Goal: Task Accomplishment & Management: Manage account settings

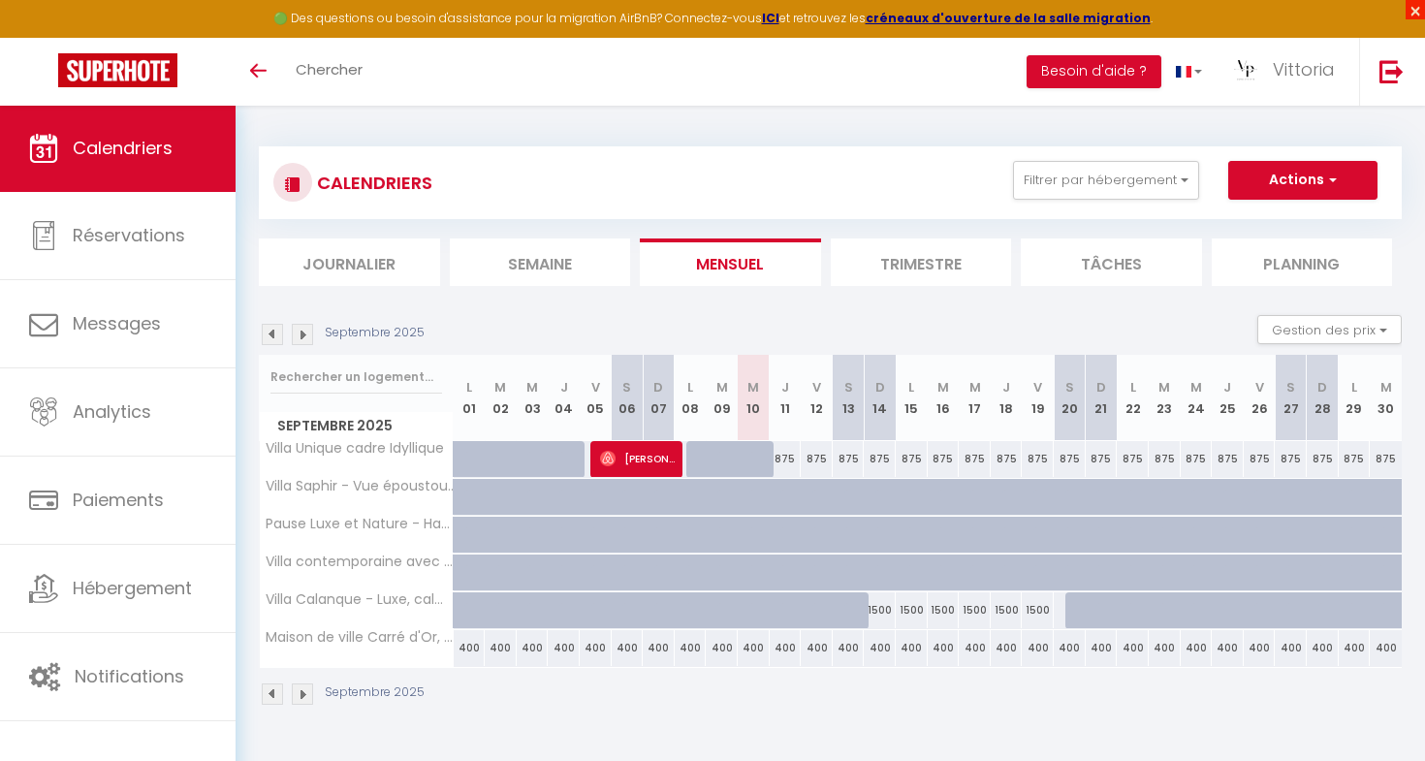
click at [1413, 10] on span "×" at bounding box center [1415, 9] width 19 height 19
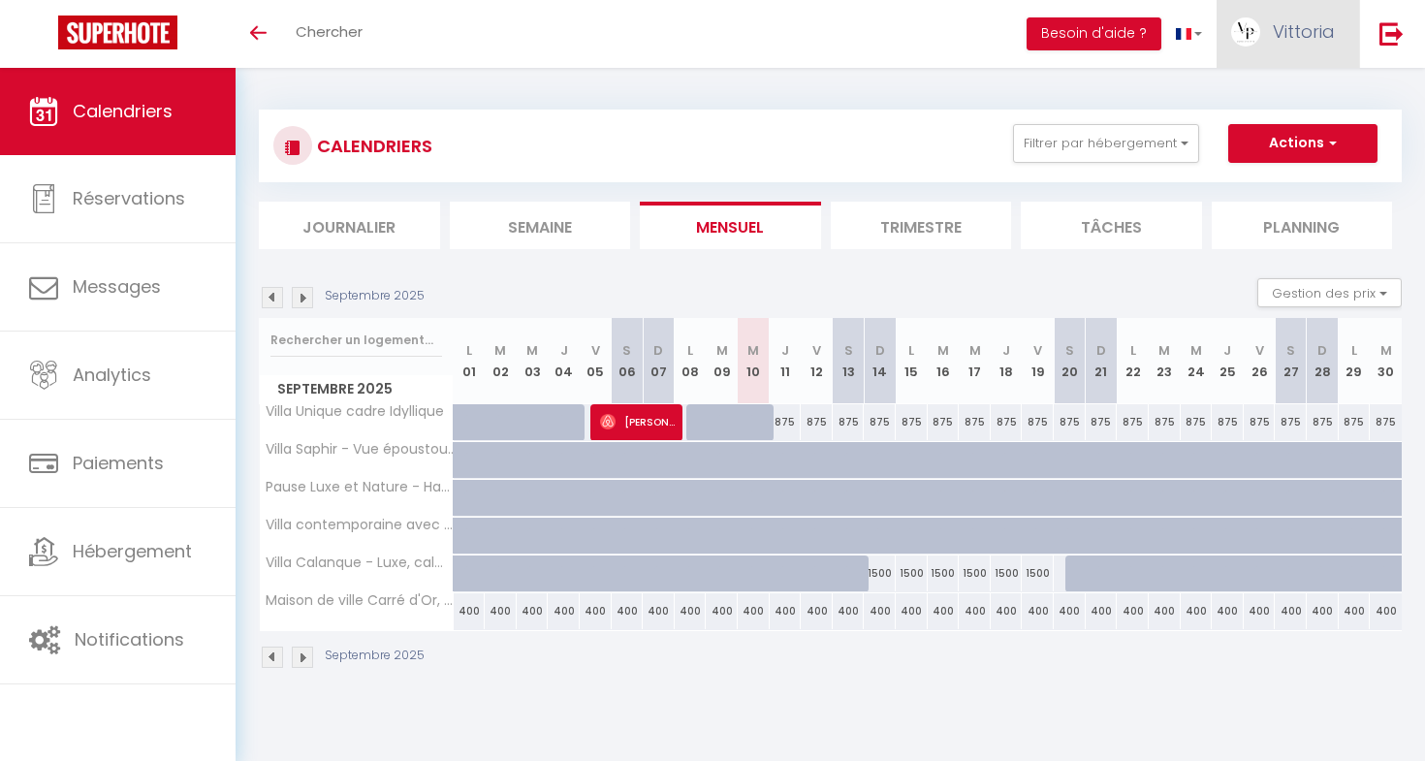
click at [1278, 34] on span "Vittoria" at bounding box center [1304, 31] width 62 height 24
click at [1257, 101] on link "Paramètres" at bounding box center [1282, 96] width 144 height 33
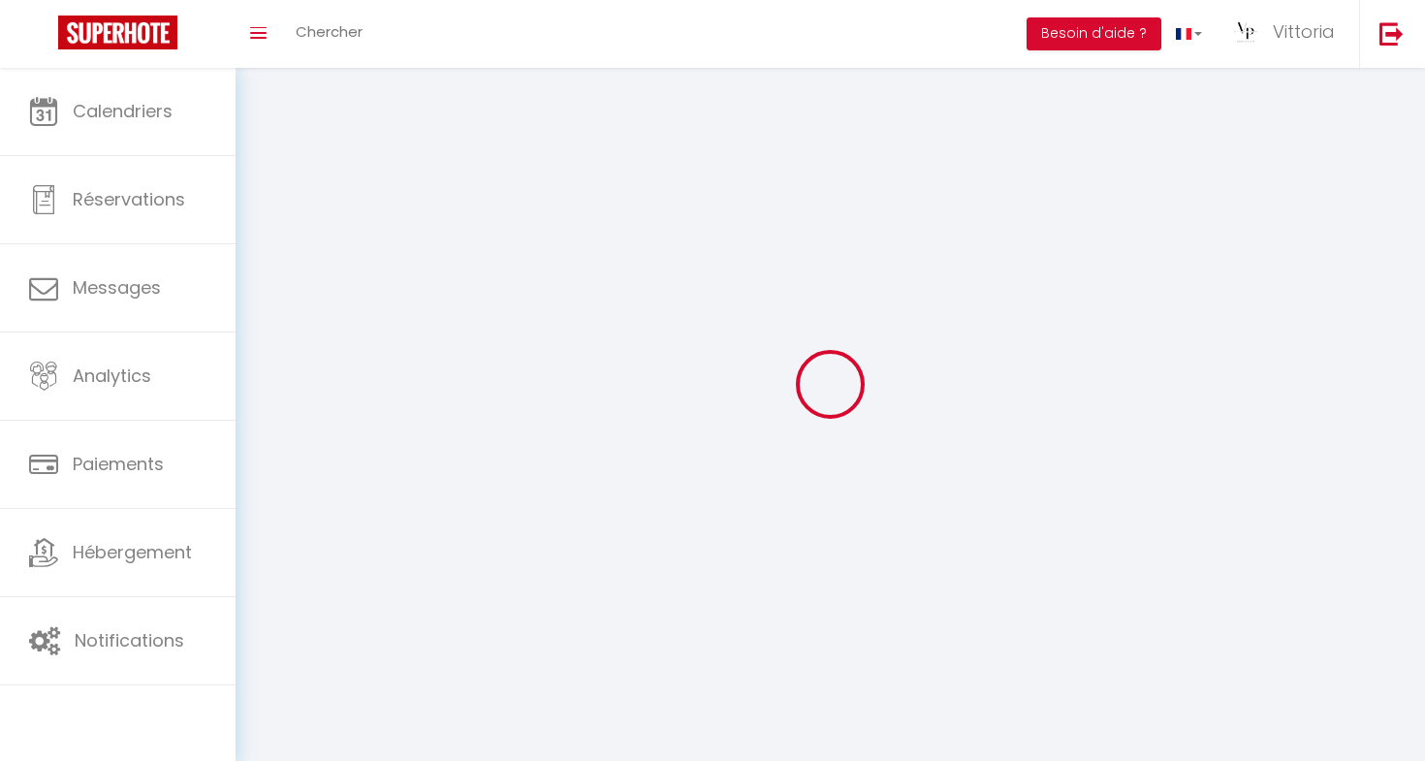
type input "Vittoria"
type input "Prestige"
type input "0612481366"
type input "85 traverse [PERSON_NAME]"
type input "13400"
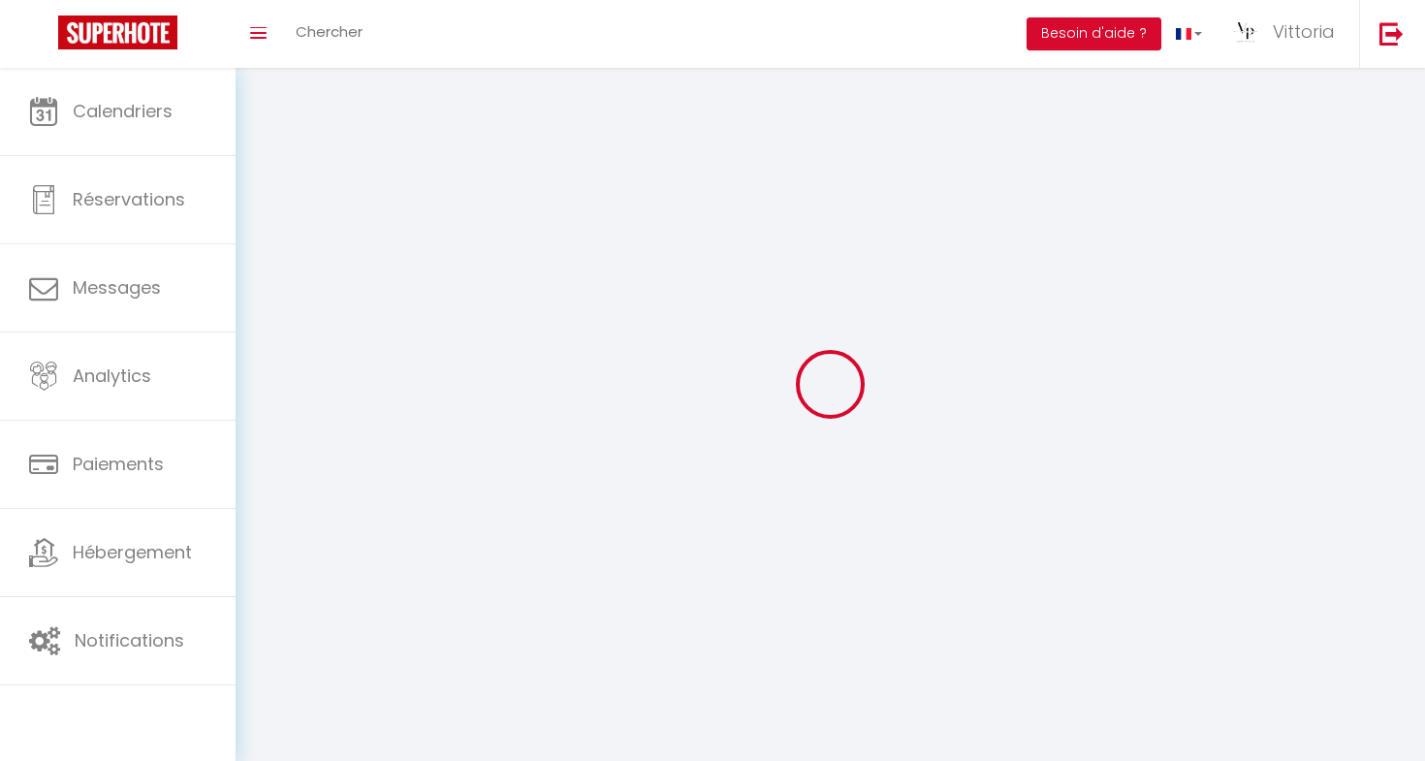
type input "Aubagne"
type input "NYaW1r11aSfiPg4ymUfjeseWZ"
type input "CHzJFovqeq9t42EWbV2ZdOyuQ"
type input "NYaW1r11aSfiPg4ymUfjeseWZ"
type input "CHzJFovqeq9t42EWbV2ZdOyuQ"
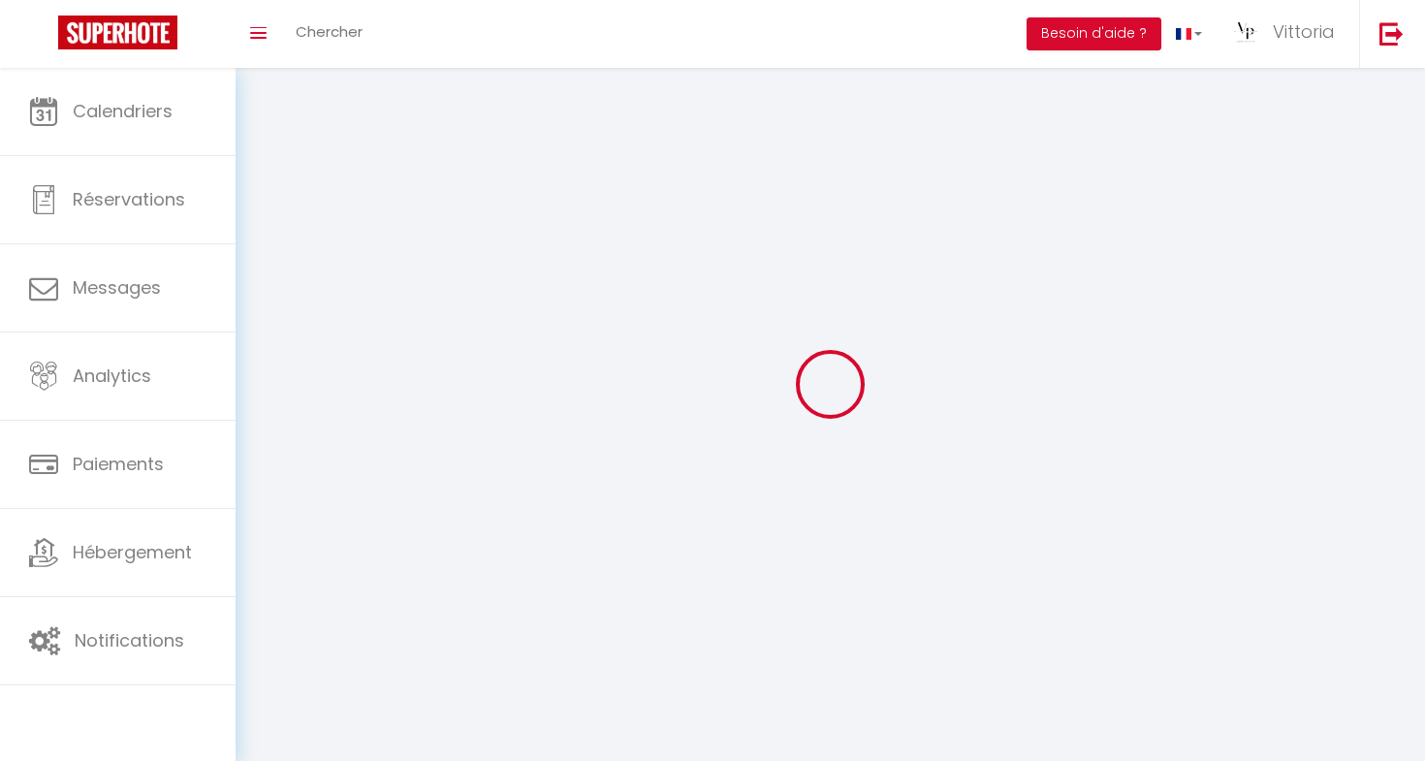
type input "[URL][DOMAIN_NAME]"
select select "1"
select select "28"
select select "fr"
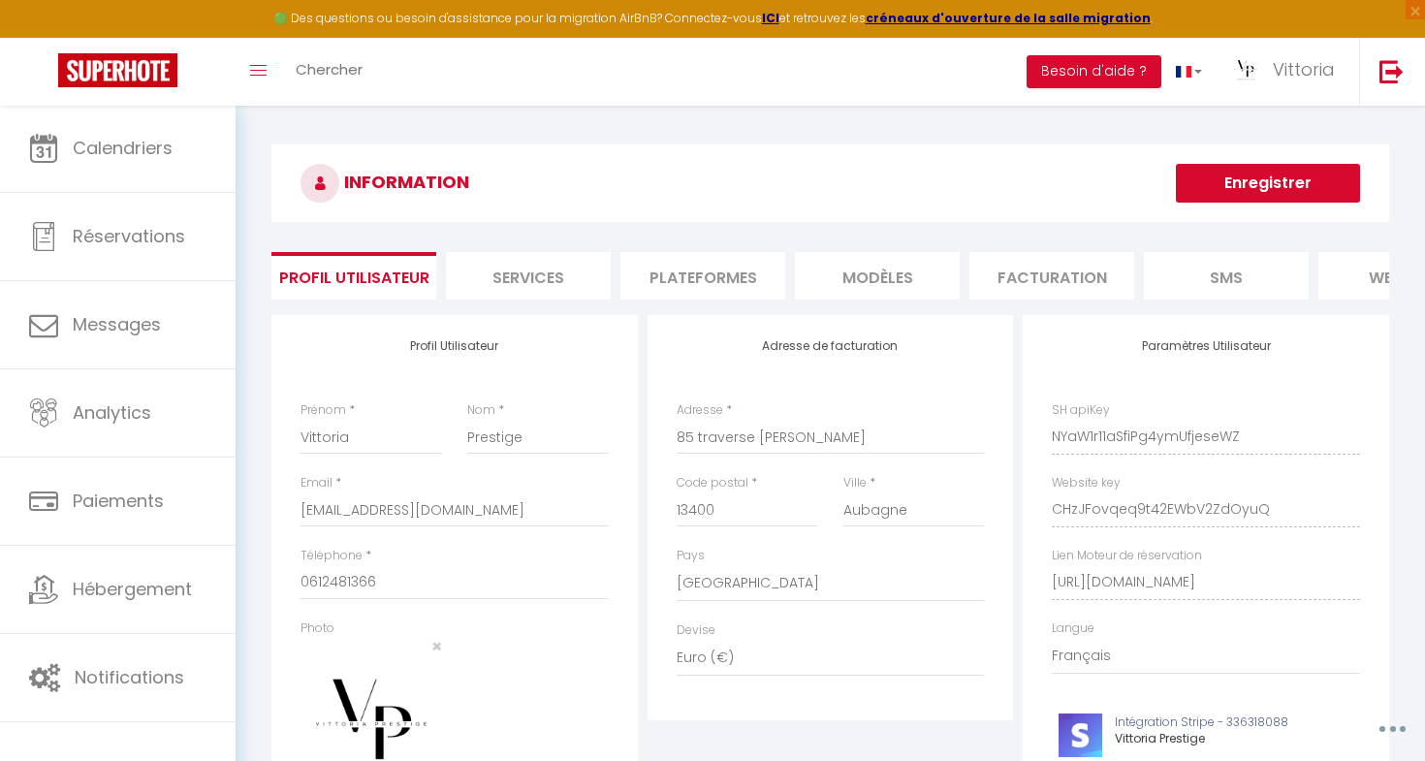
click at [681, 264] on li "Plateformes" at bounding box center [703, 276] width 165 height 48
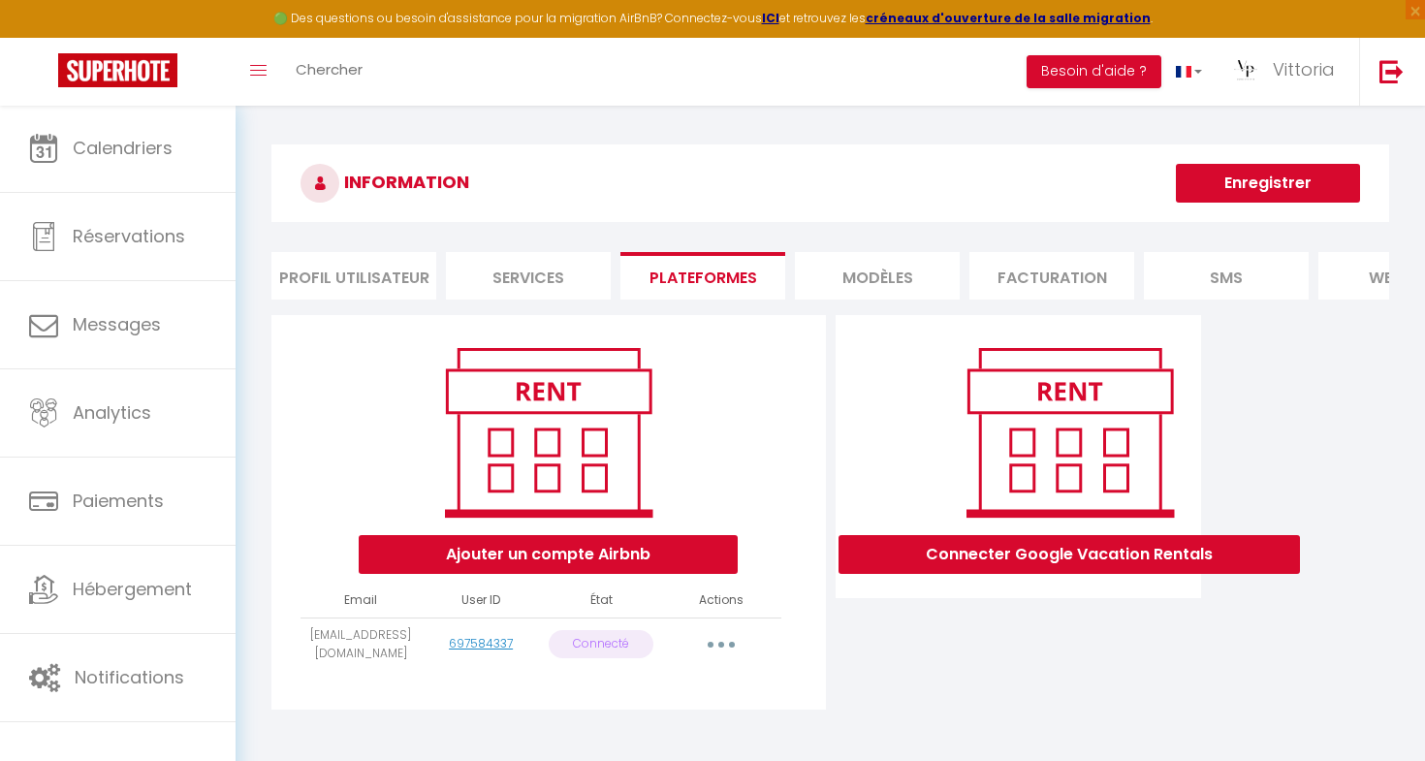
click at [517, 558] on button "Ajouter un compte Airbnb" at bounding box center [548, 554] width 379 height 39
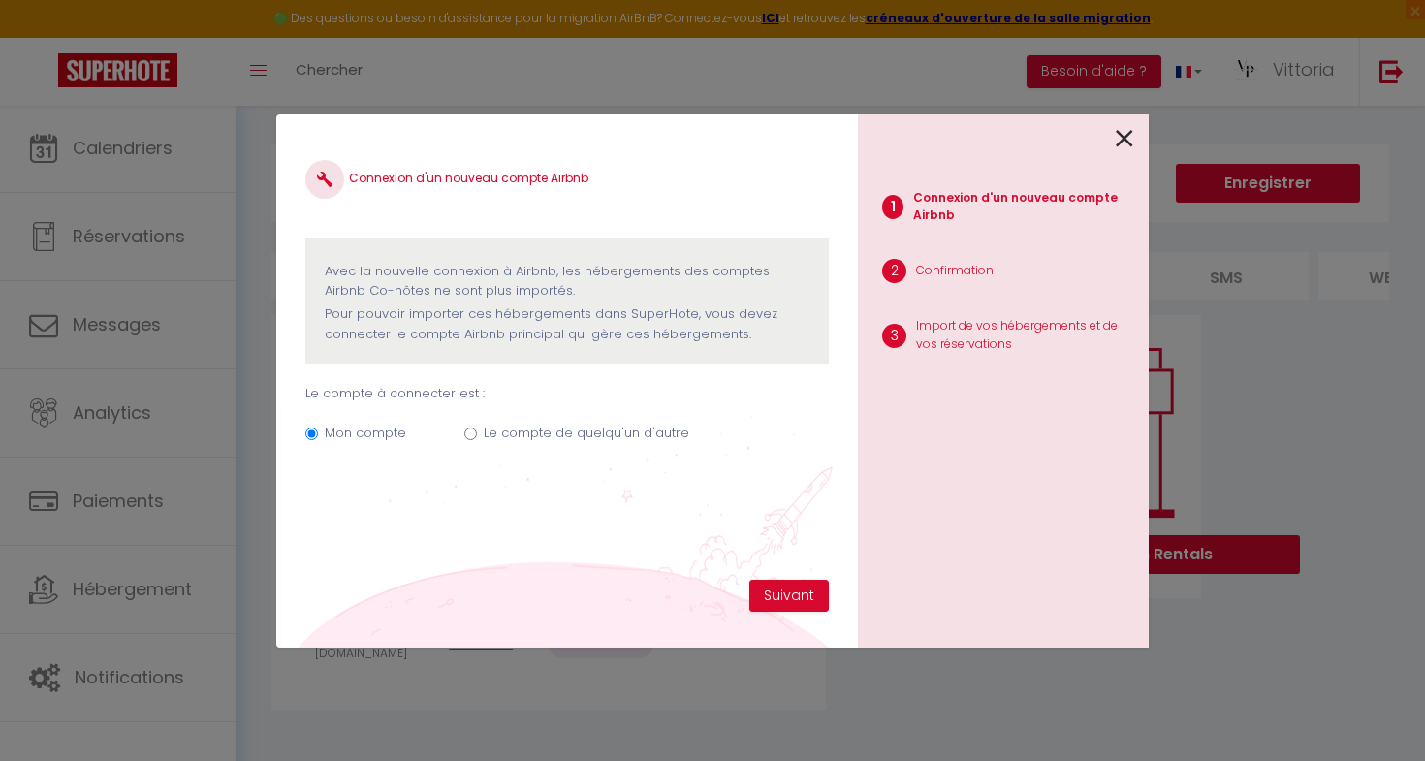
click at [561, 427] on label "Le compte de quelqu'un d'autre" at bounding box center [587, 433] width 206 height 19
click at [477, 428] on input "Le compte de quelqu'un d'autre" at bounding box center [470, 434] width 13 height 13
radio input "true"
radio input "false"
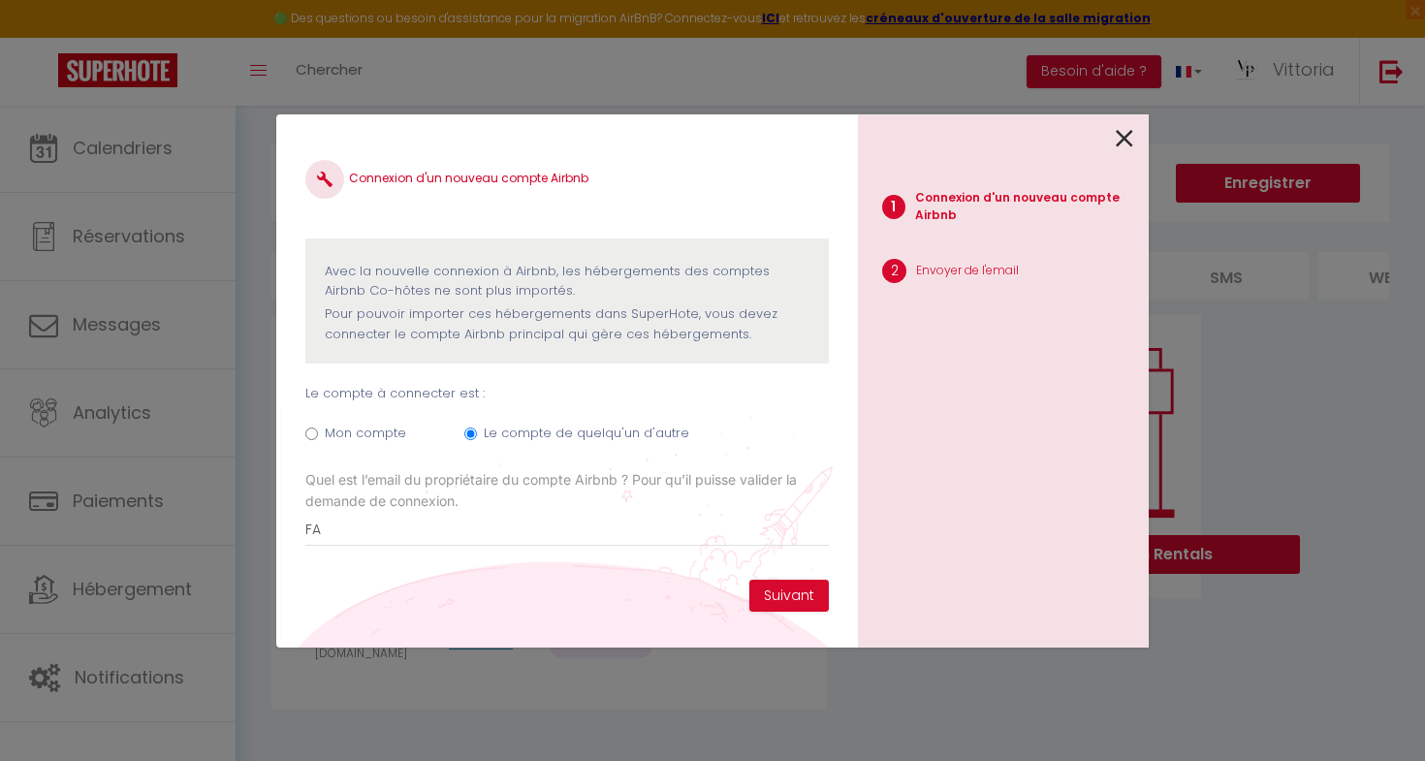
type input "F"
type input "[EMAIL_ADDRESS][DOMAIN_NAME]"
click at [775, 594] on button "Suivant" at bounding box center [790, 596] width 80 height 33
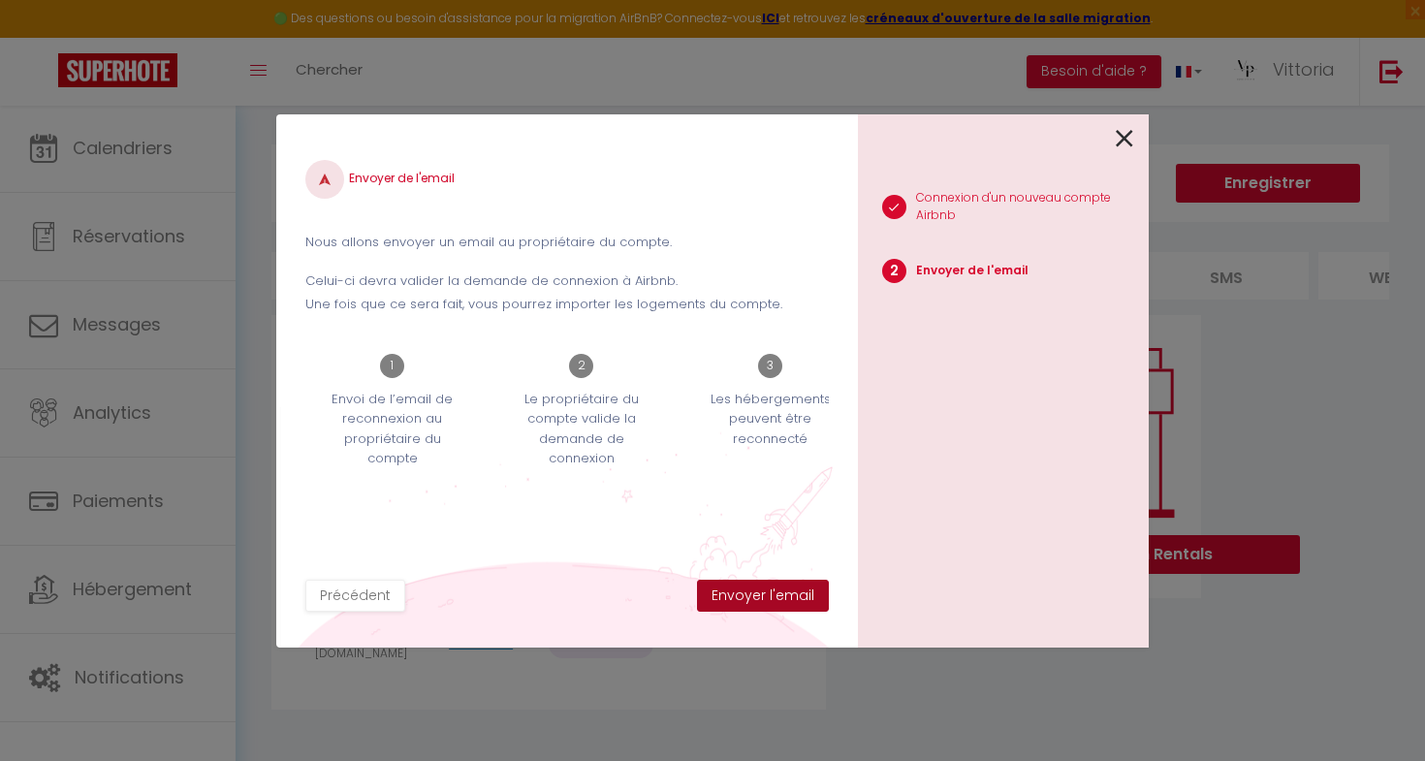
click at [746, 598] on button "Envoyer l'email" at bounding box center [763, 596] width 132 height 33
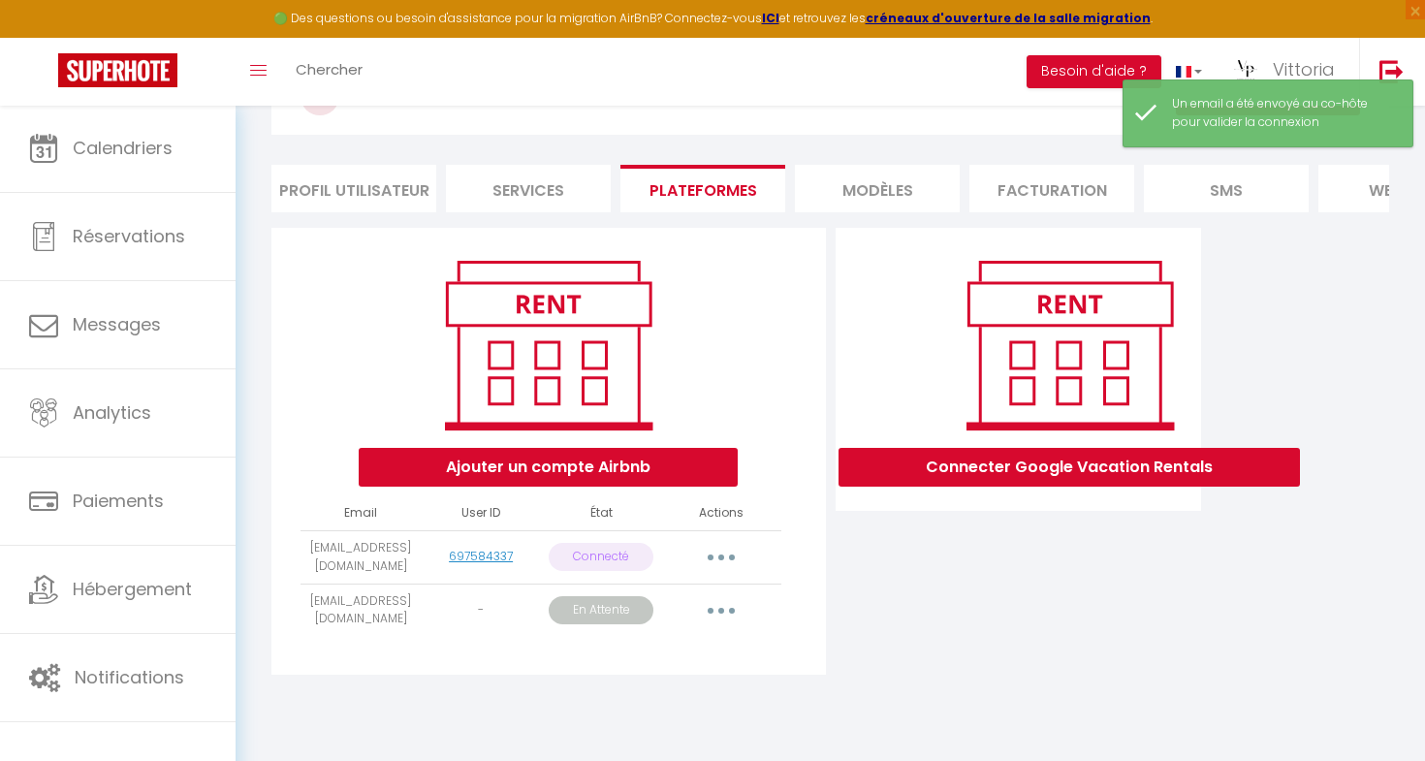
scroll to position [101, 0]
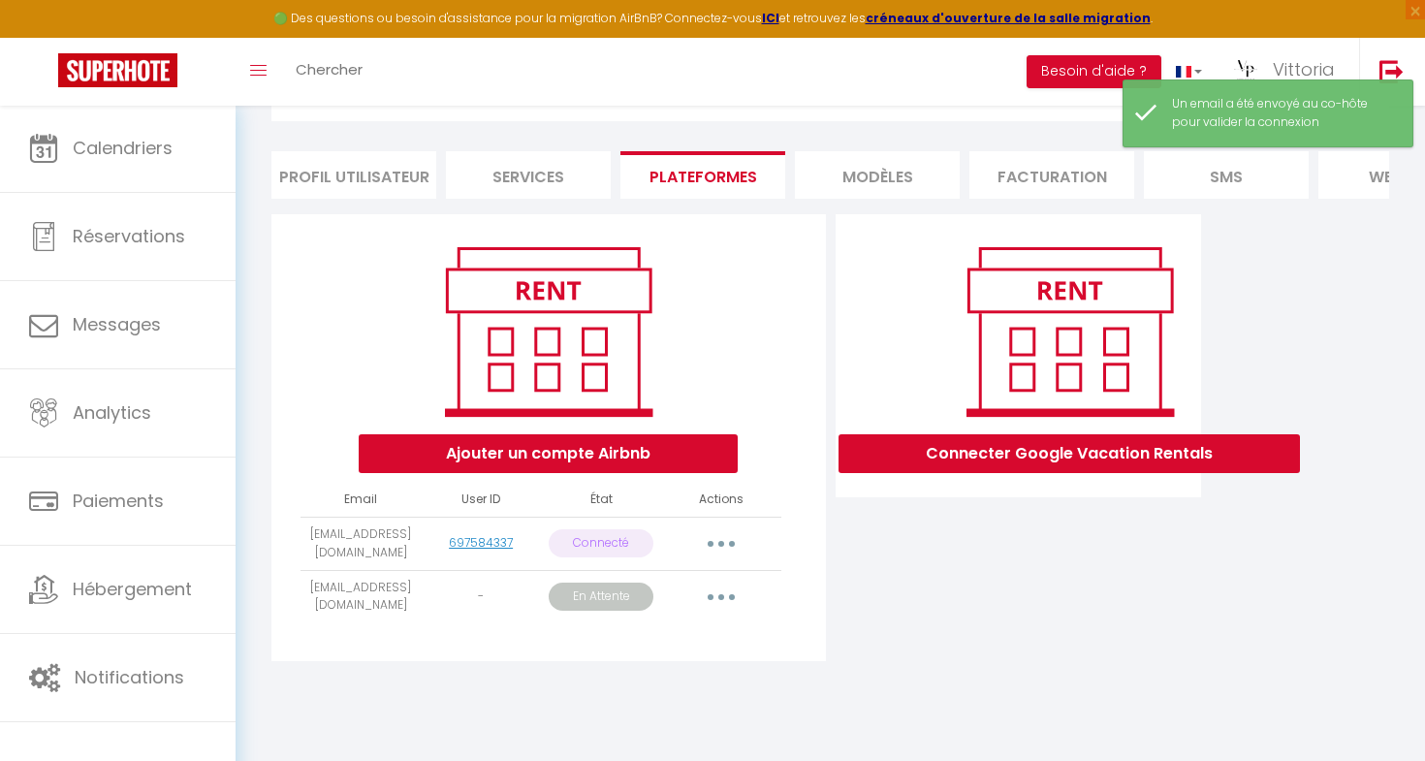
click at [622, 461] on button "Ajouter un compte Airbnb" at bounding box center [548, 453] width 379 height 39
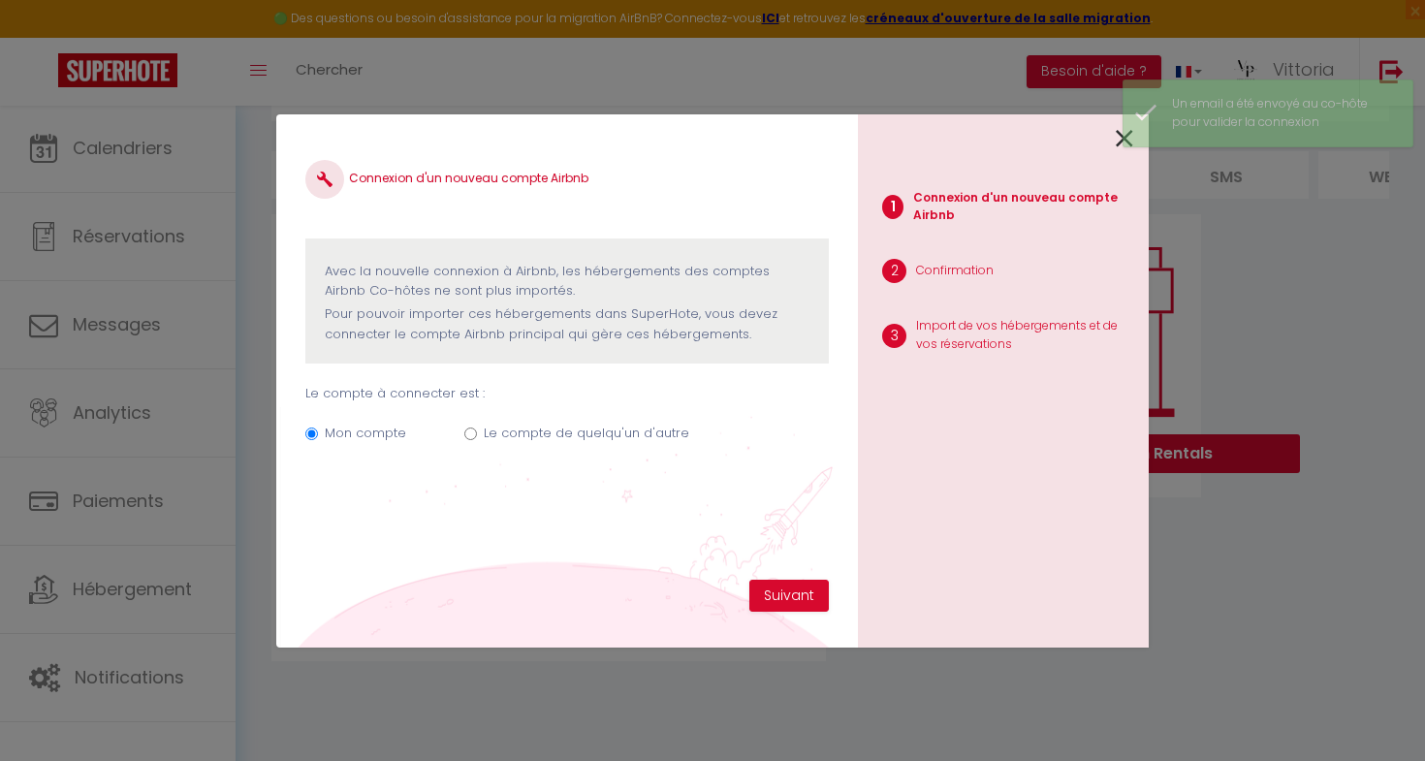
click at [574, 434] on label "Le compte de quelqu'un d'autre" at bounding box center [587, 433] width 206 height 19
click at [477, 434] on input "Le compte de quelqu'un d'autre" at bounding box center [470, 434] width 13 height 13
radio input "true"
radio input "false"
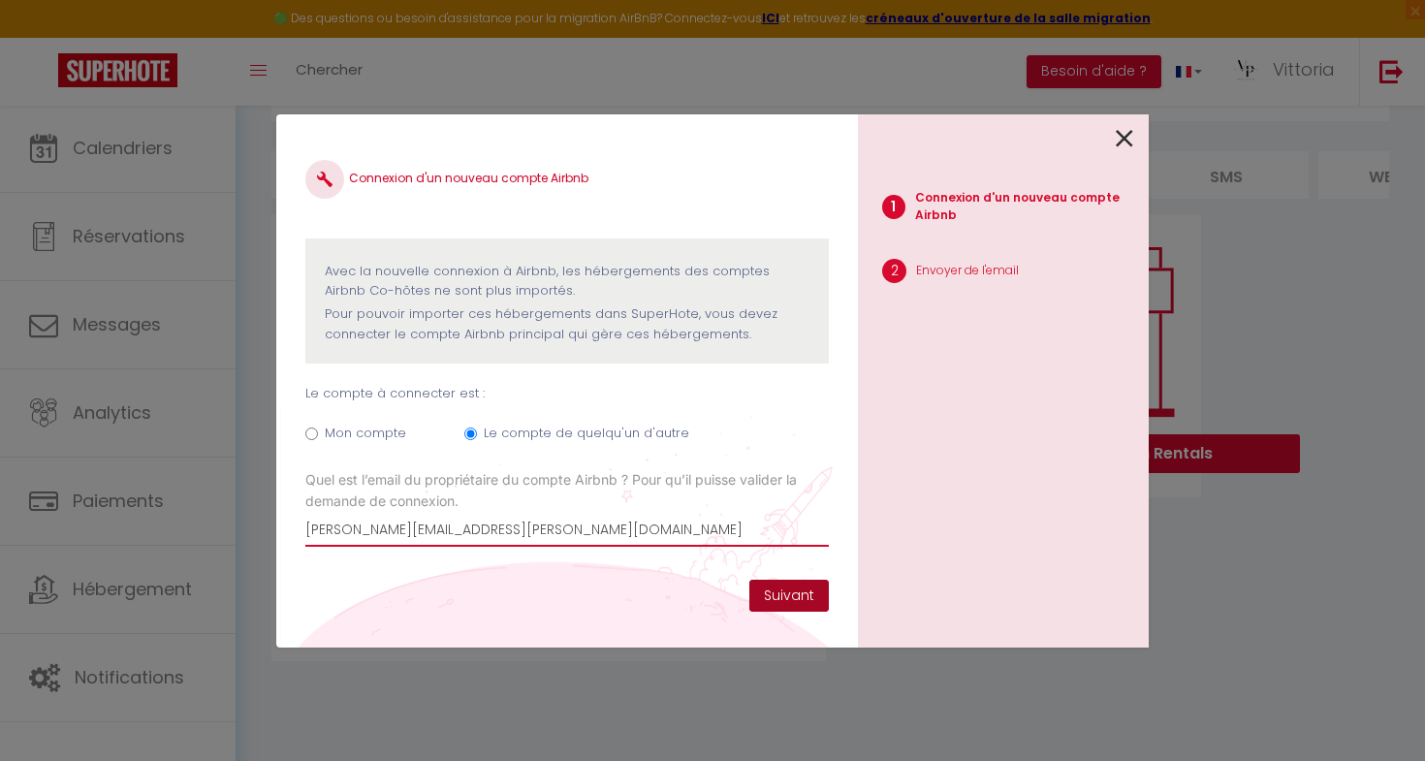
type input "[PERSON_NAME][EMAIL_ADDRESS][PERSON_NAME][DOMAIN_NAME]"
click at [774, 592] on button "Suivant" at bounding box center [790, 596] width 80 height 33
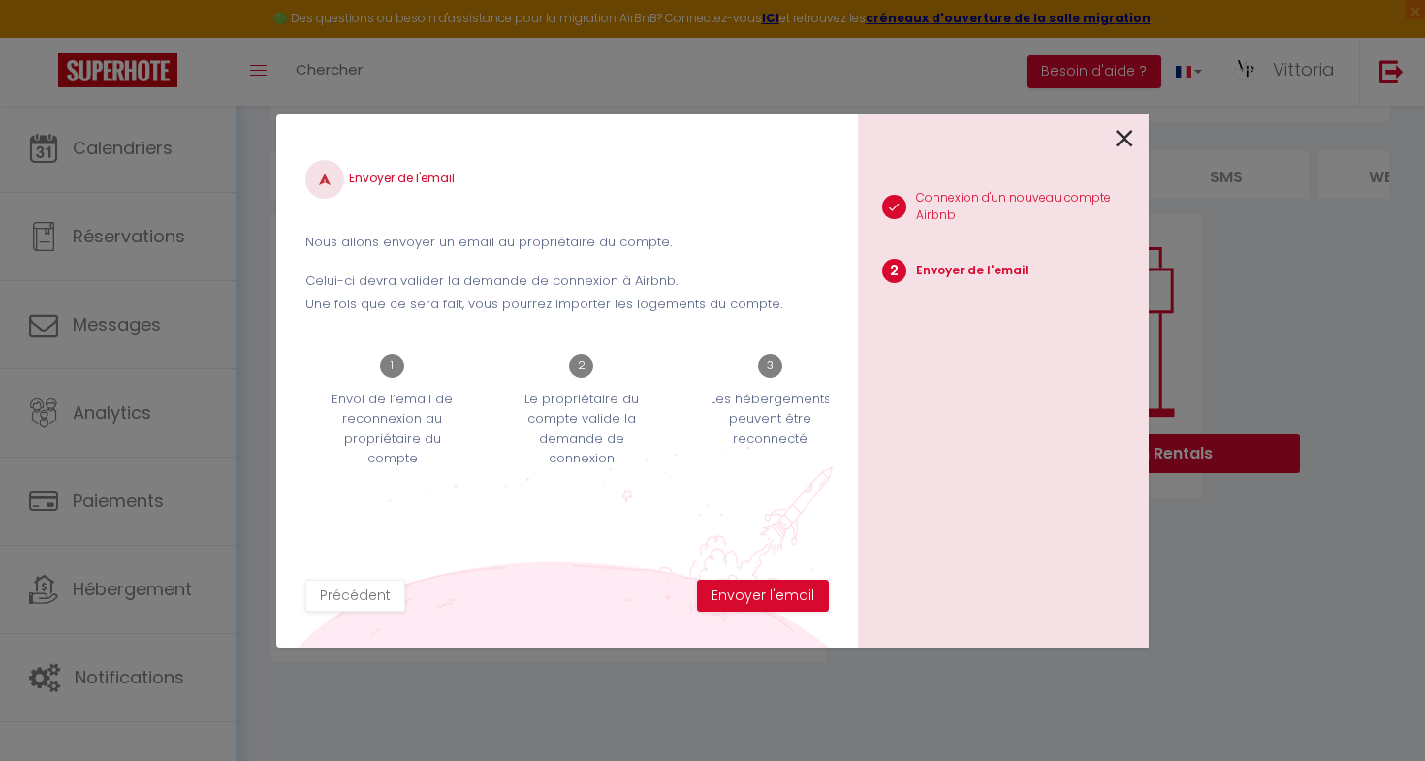
click at [774, 592] on button "Envoyer l'email" at bounding box center [763, 596] width 132 height 33
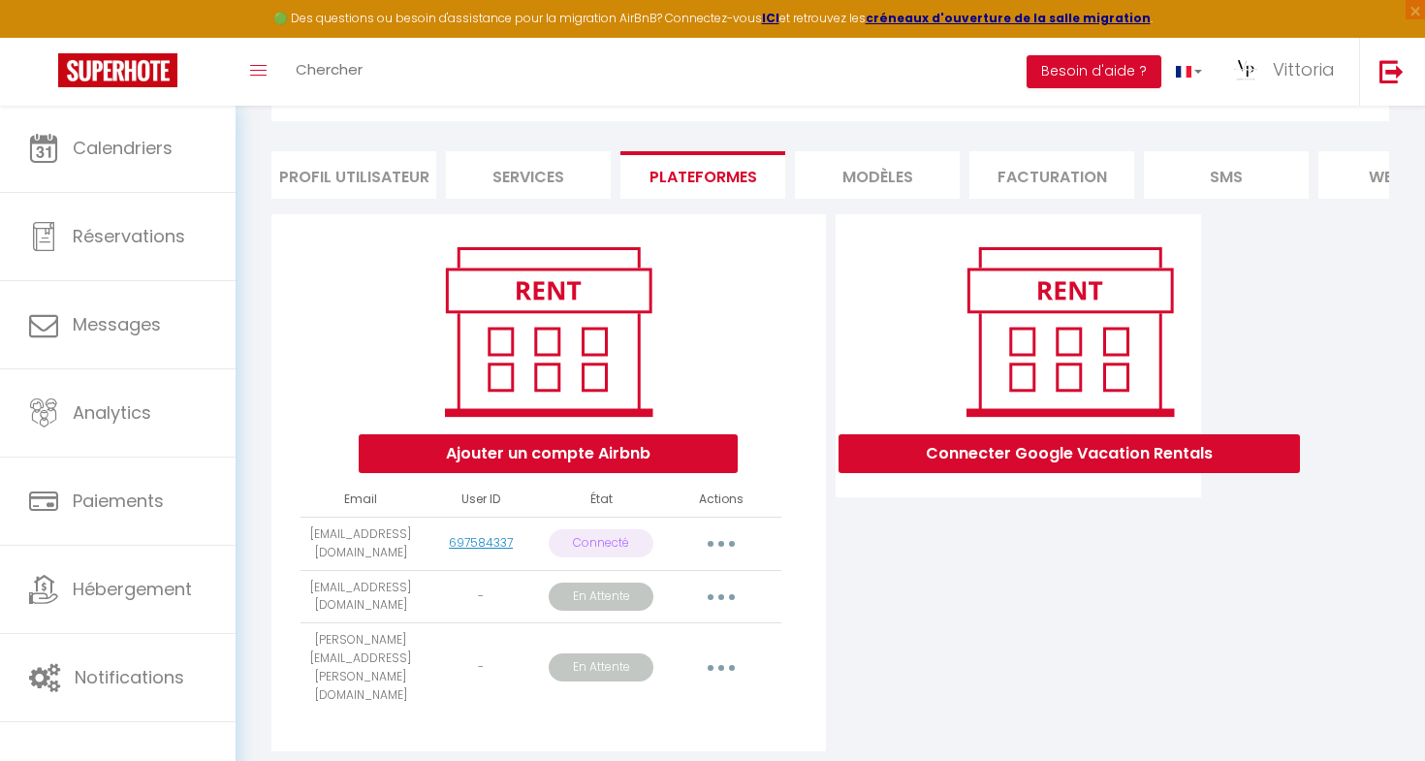
click at [549, 453] on button "Ajouter un compte Airbnb" at bounding box center [548, 453] width 379 height 39
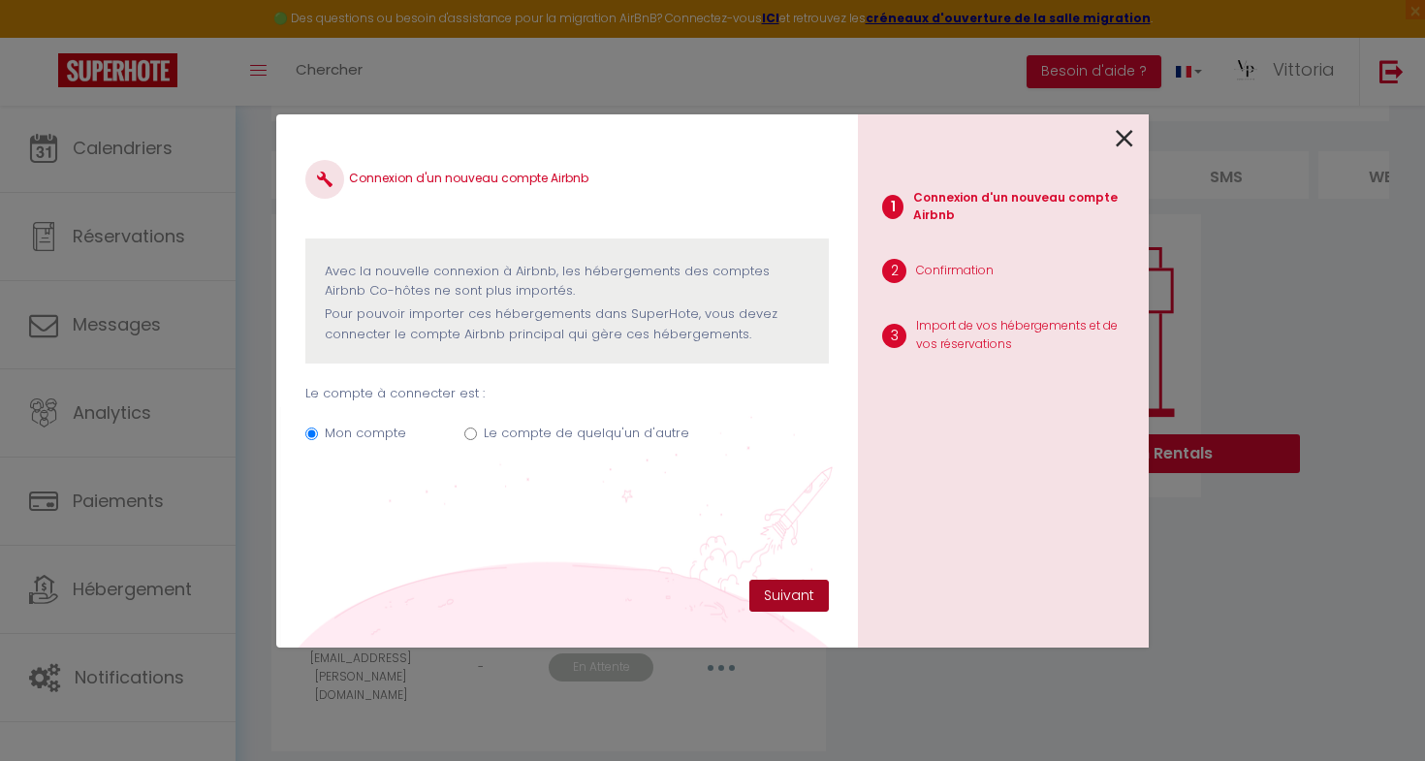
click at [794, 590] on button "Suivant" at bounding box center [790, 596] width 80 height 33
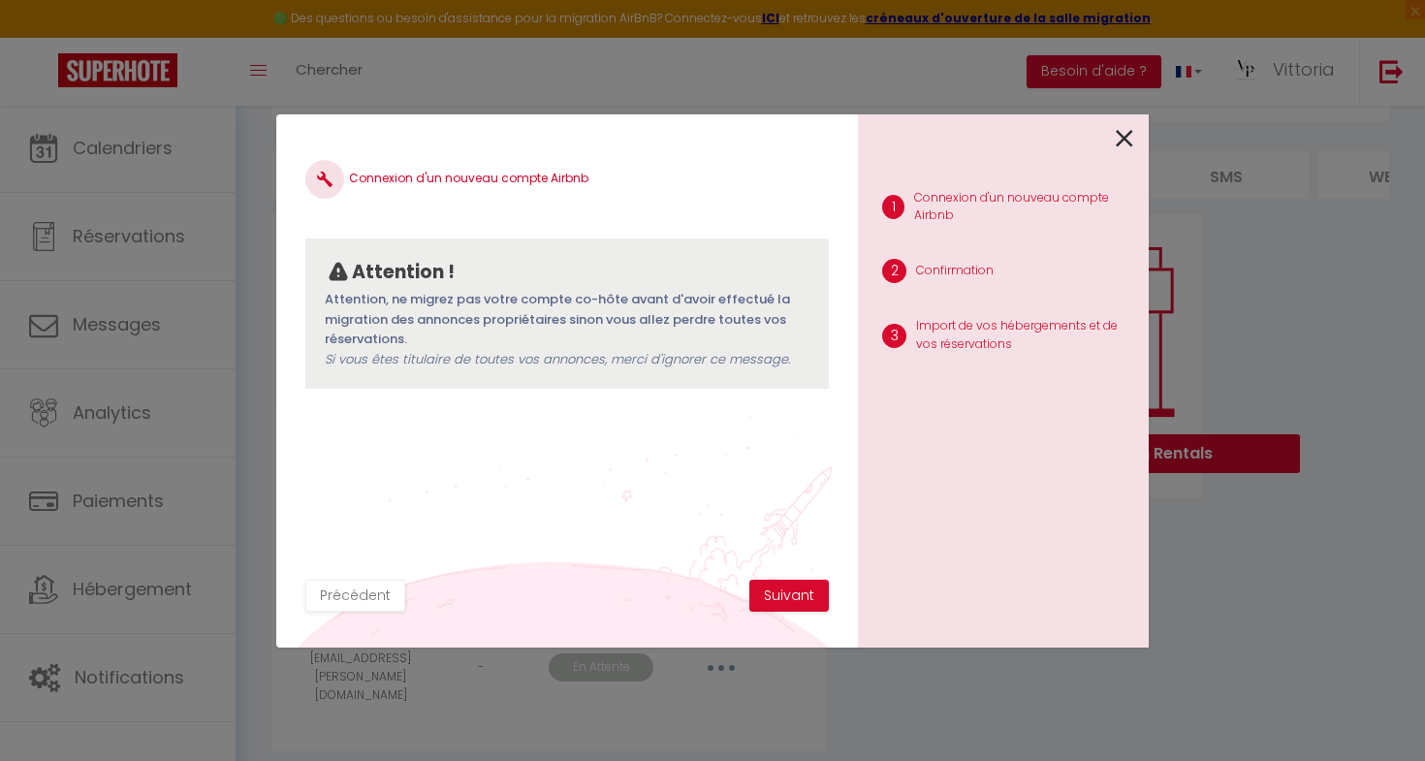
click at [1128, 136] on icon at bounding box center [1124, 138] width 17 height 29
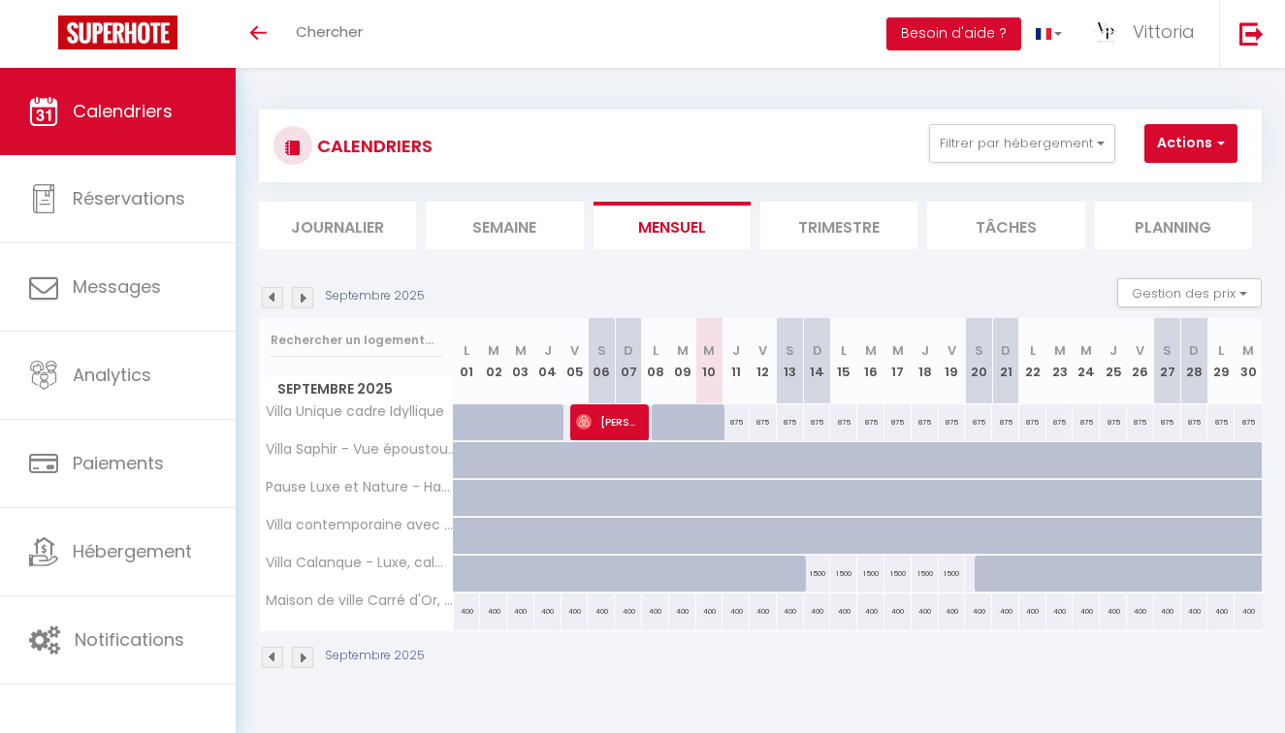
click at [1177, 140] on button "Actions" at bounding box center [1190, 143] width 93 height 39
click at [1136, 94] on div "CALENDRIERS Filtrer par hébergement Tous Pause Luxe et Nature - [GEOGRAPHIC_DAT…" at bounding box center [760, 389] width 1003 height 597
click at [1137, 25] on span "Vittoria" at bounding box center [1164, 31] width 62 height 24
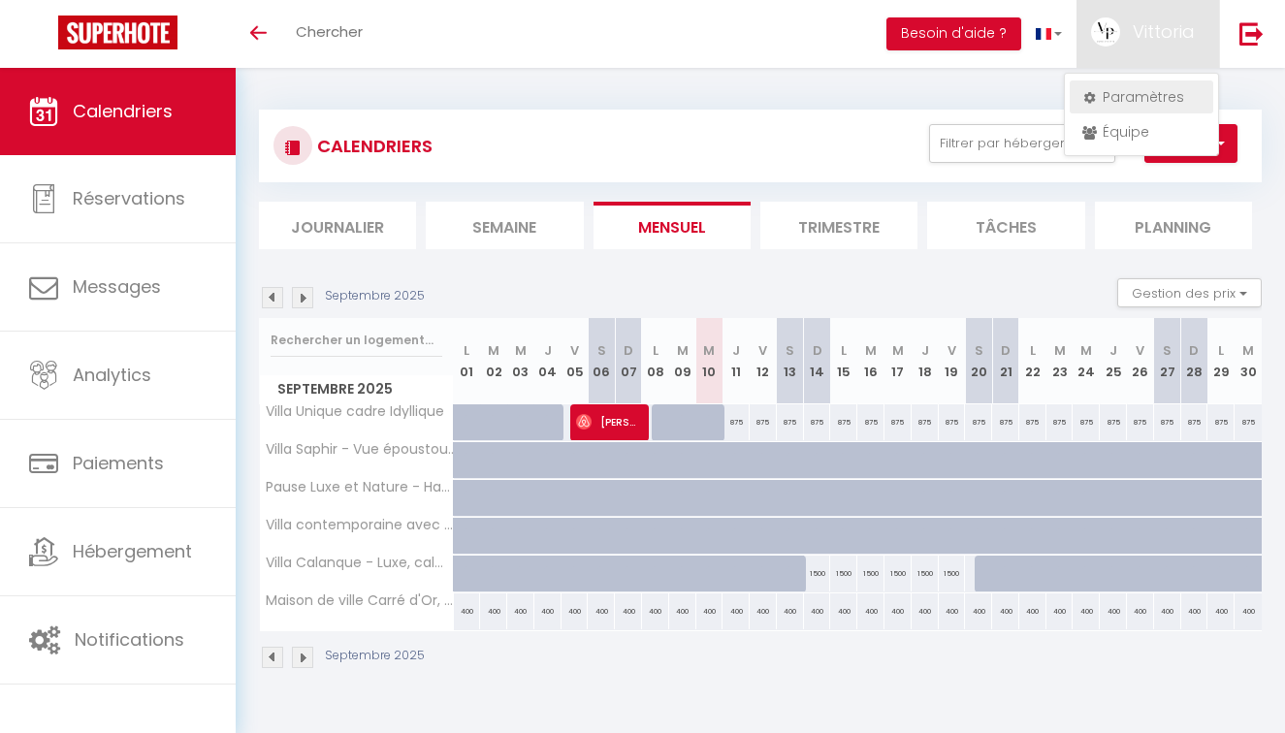
click at [1114, 91] on link "Paramètres" at bounding box center [1142, 96] width 144 height 33
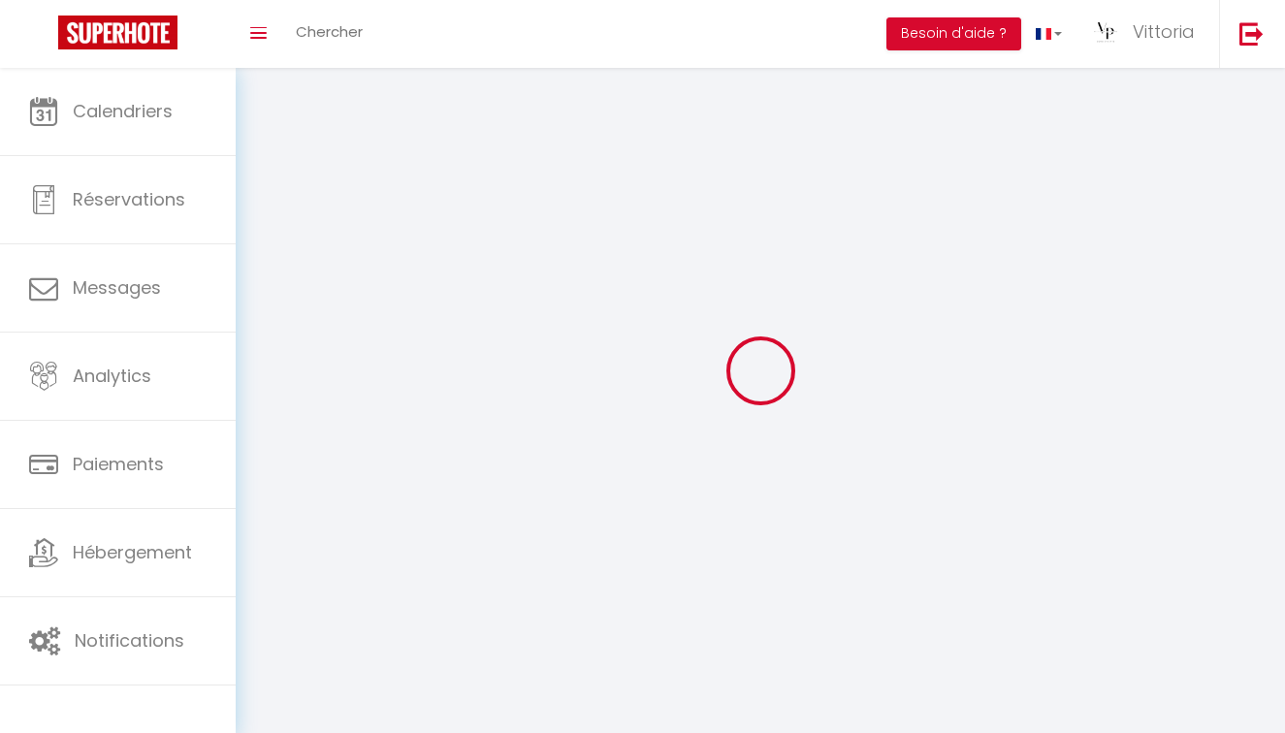
select select
type input "Vittoria"
type input "Prestige"
type input "0612481366"
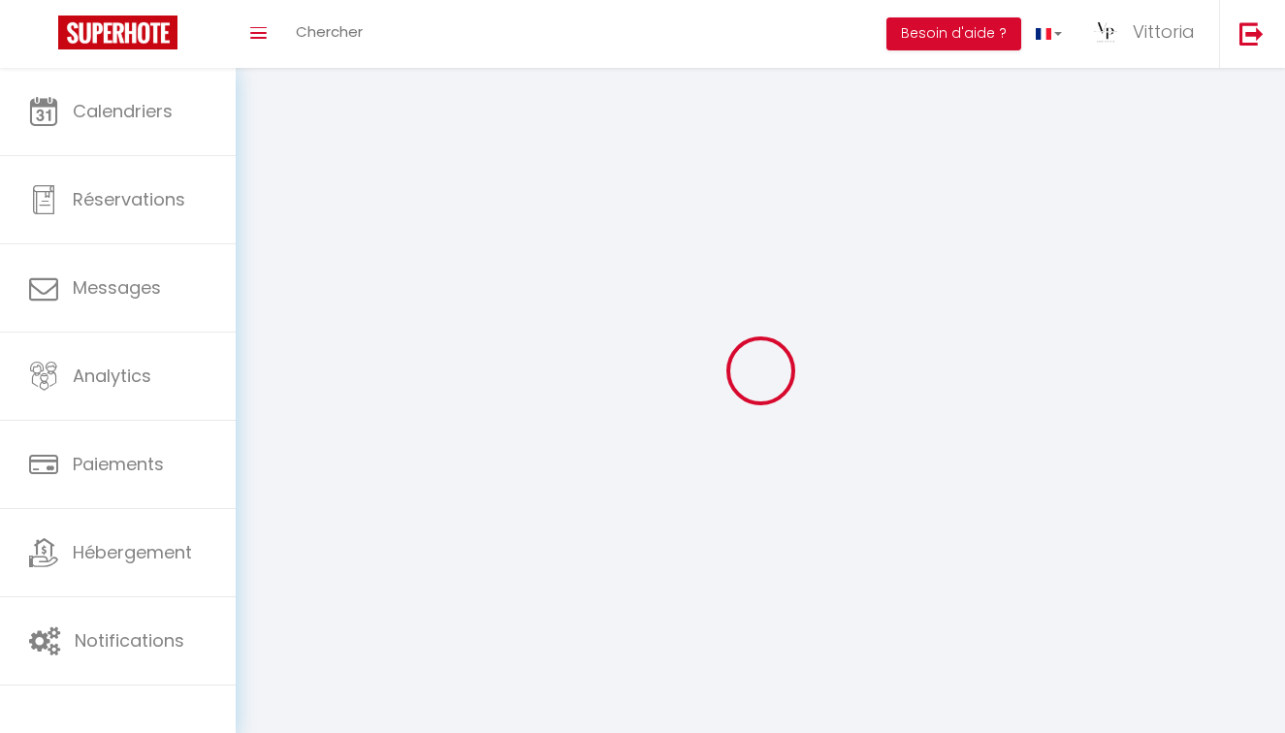
type input "85 traverse [PERSON_NAME]"
type input "13400"
type input "Aubagne"
type input "NYaW1r11aSfiPg4ymUfjeseWZ"
type input "CHzJFovqeq9t42EWbV2ZdOyuQ"
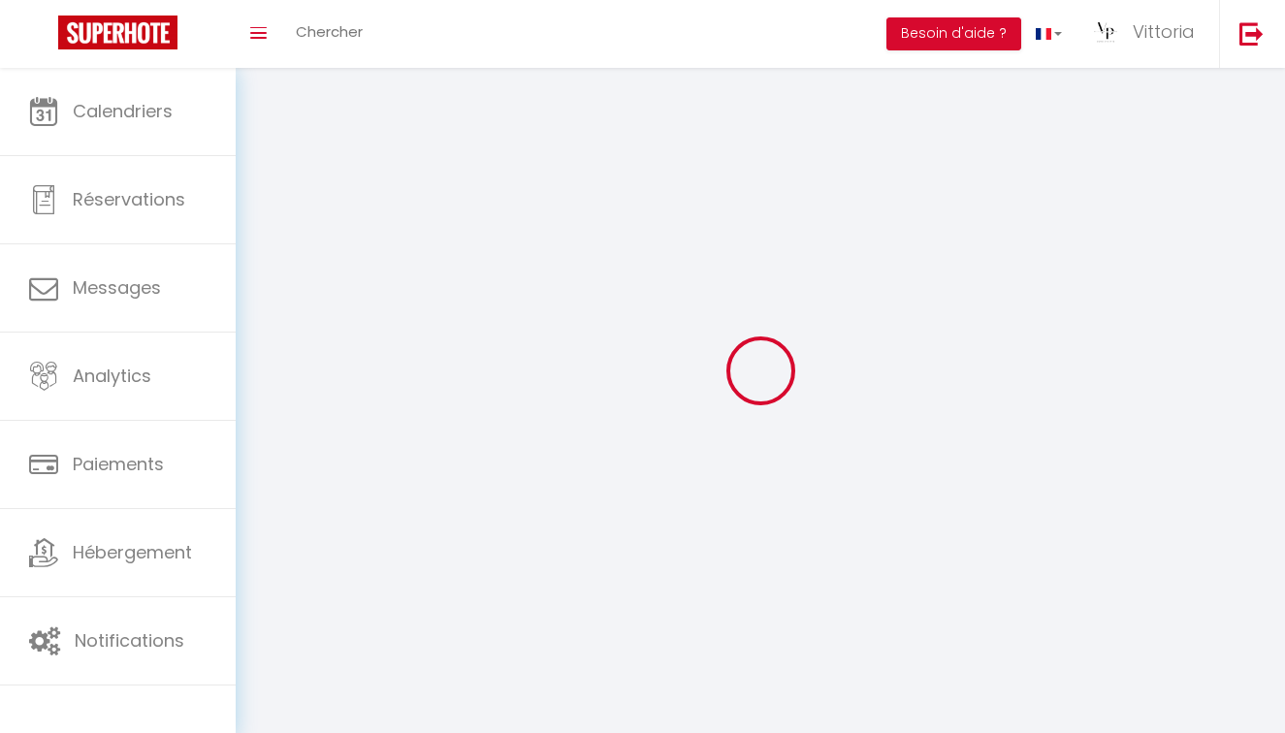
type input "NYaW1r11aSfiPg4ymUfjeseWZ"
type input "CHzJFovqeq9t42EWbV2ZdOyuQ"
type input "[URL][DOMAIN_NAME]"
select select "28"
select select "fr"
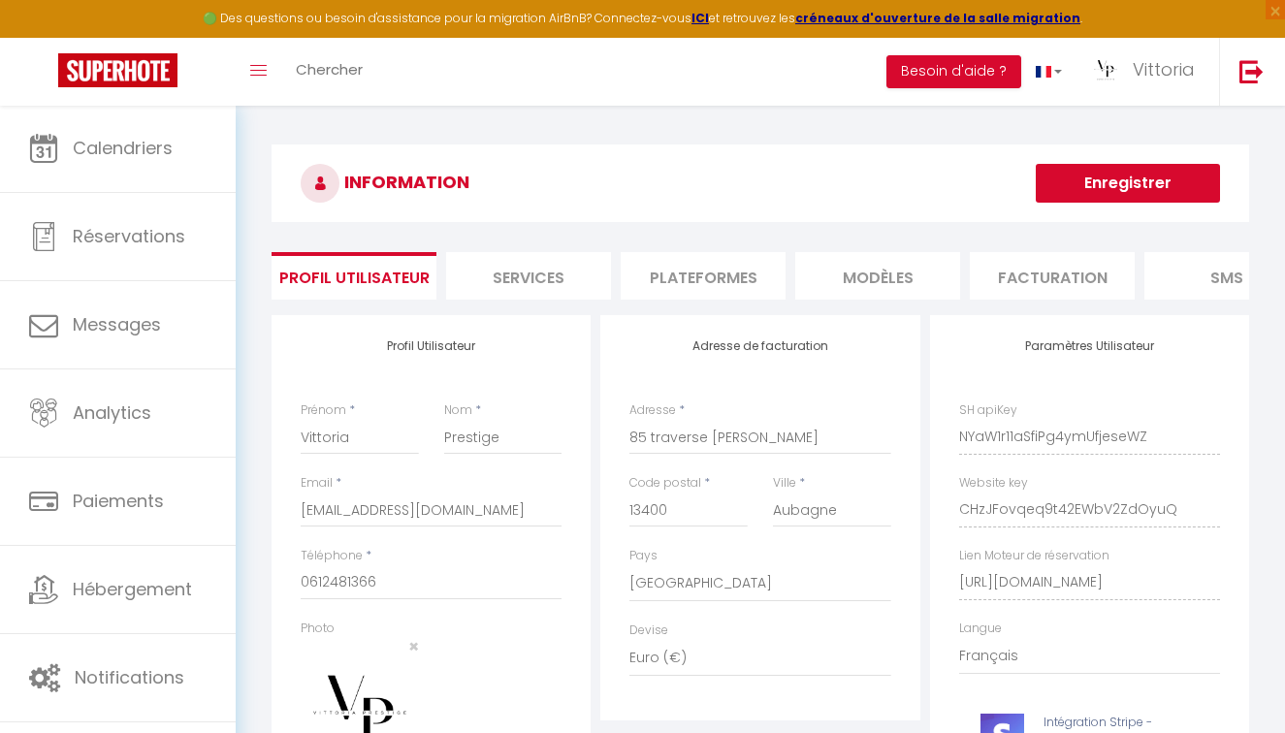
click at [673, 271] on li "Plateformes" at bounding box center [703, 276] width 165 height 48
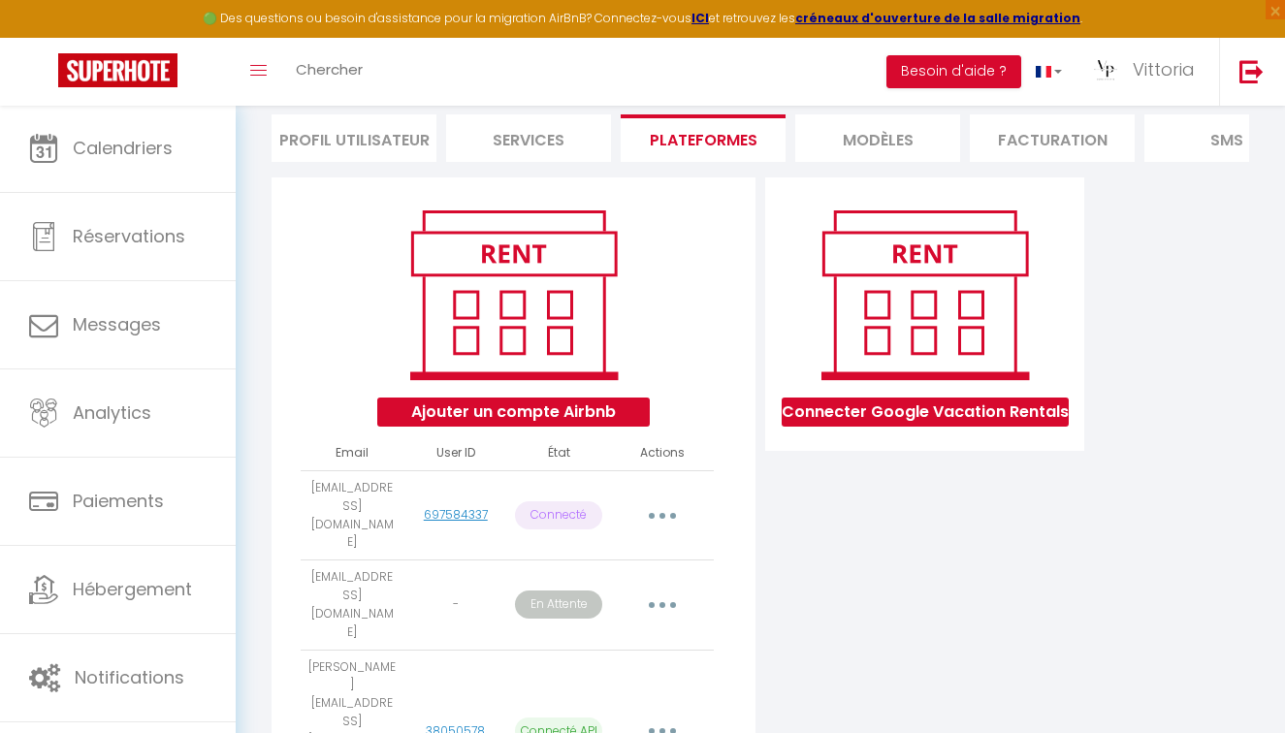
scroll to position [136, 0]
